Goal: Information Seeking & Learning: Learn about a topic

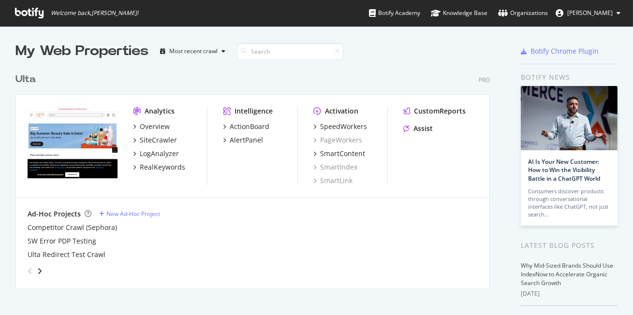
scroll to position [315, 633]
click at [616, 11] on icon at bounding box center [618, 13] width 4 height 6
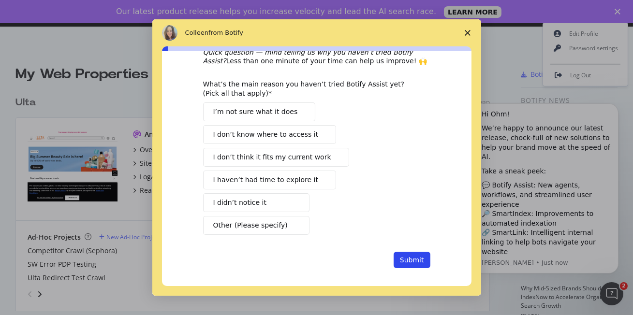
scroll to position [40, 0]
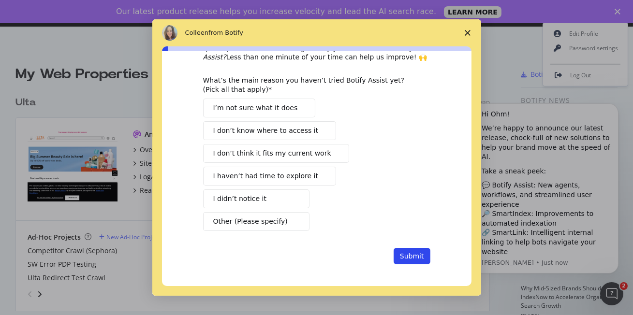
click at [266, 104] on span "I’m not sure what it does" at bounding box center [255, 108] width 85 height 10
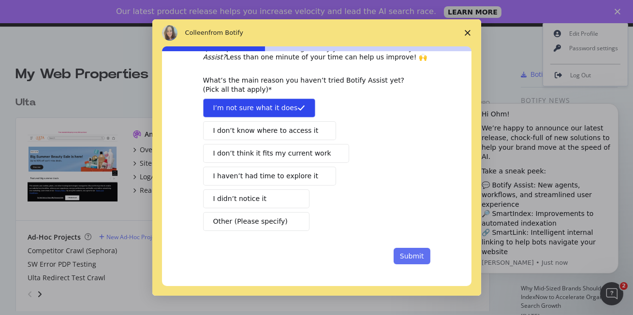
click at [413, 250] on button "Submit" at bounding box center [412, 256] width 37 height 16
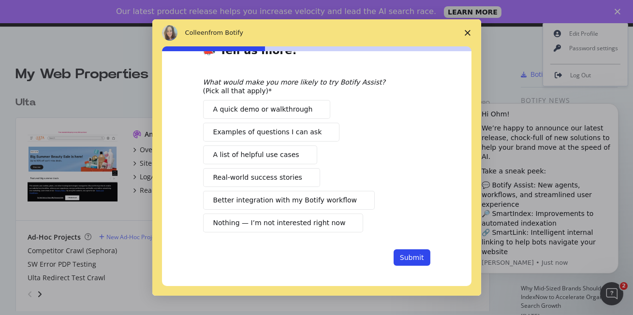
scroll to position [33, 0]
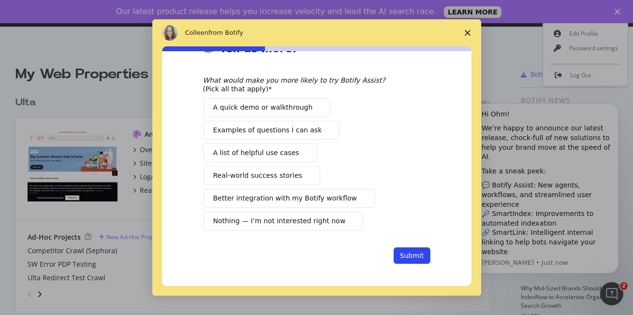
click at [465, 35] on polygon "Close survey" at bounding box center [468, 33] width 6 height 6
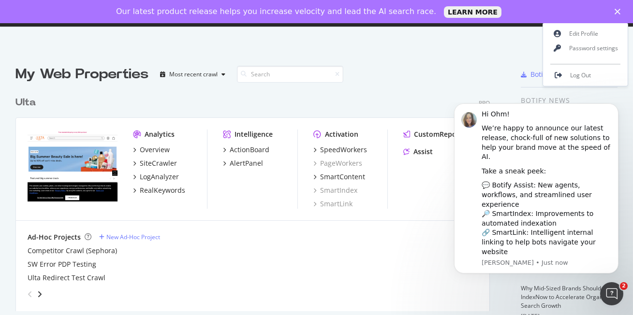
click at [619, 10] on polygon "Close" at bounding box center [617, 12] width 6 height 6
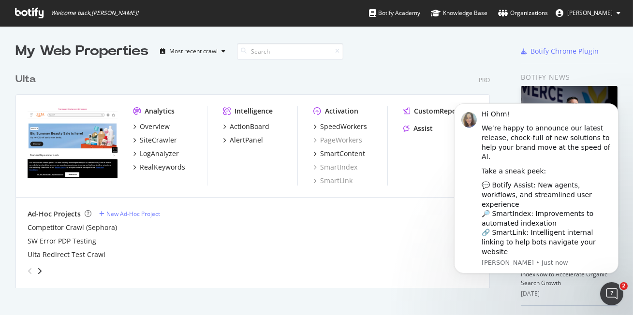
click at [452, 64] on div "Ulta Pro Analytics Overview SiteCrawler LogAnalyzer RealKeywords Intelligence A…" at bounding box center [256, 174] width 482 height 227
click at [153, 124] on div "Overview" at bounding box center [155, 127] width 30 height 10
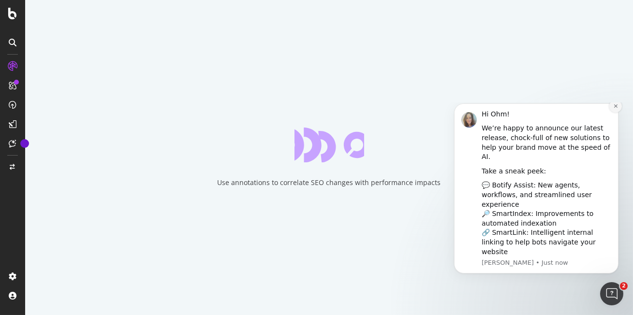
click at [613, 108] on icon "Dismiss notification" at bounding box center [615, 105] width 5 height 5
